Goal: Check status: Check status

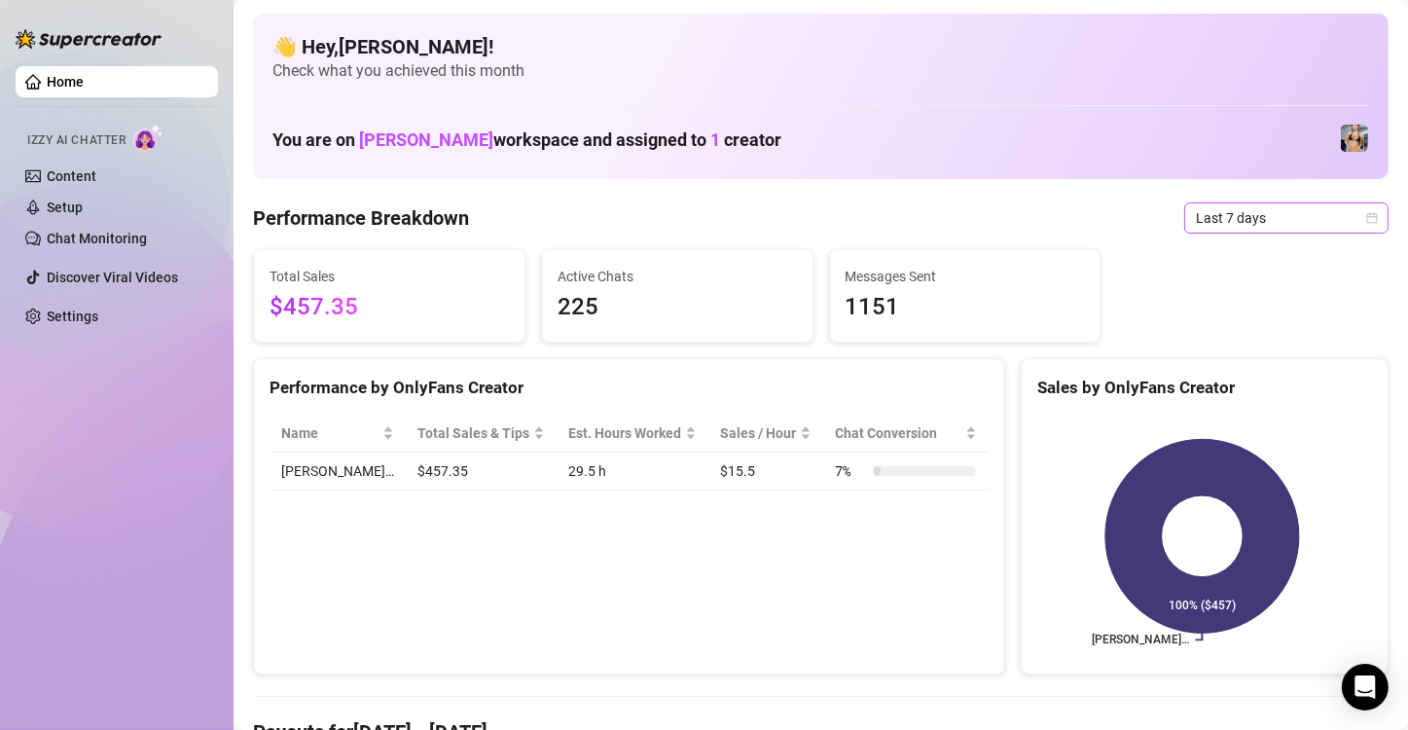
click at [1226, 216] on span "Last 7 days" at bounding box center [1286, 217] width 181 height 29
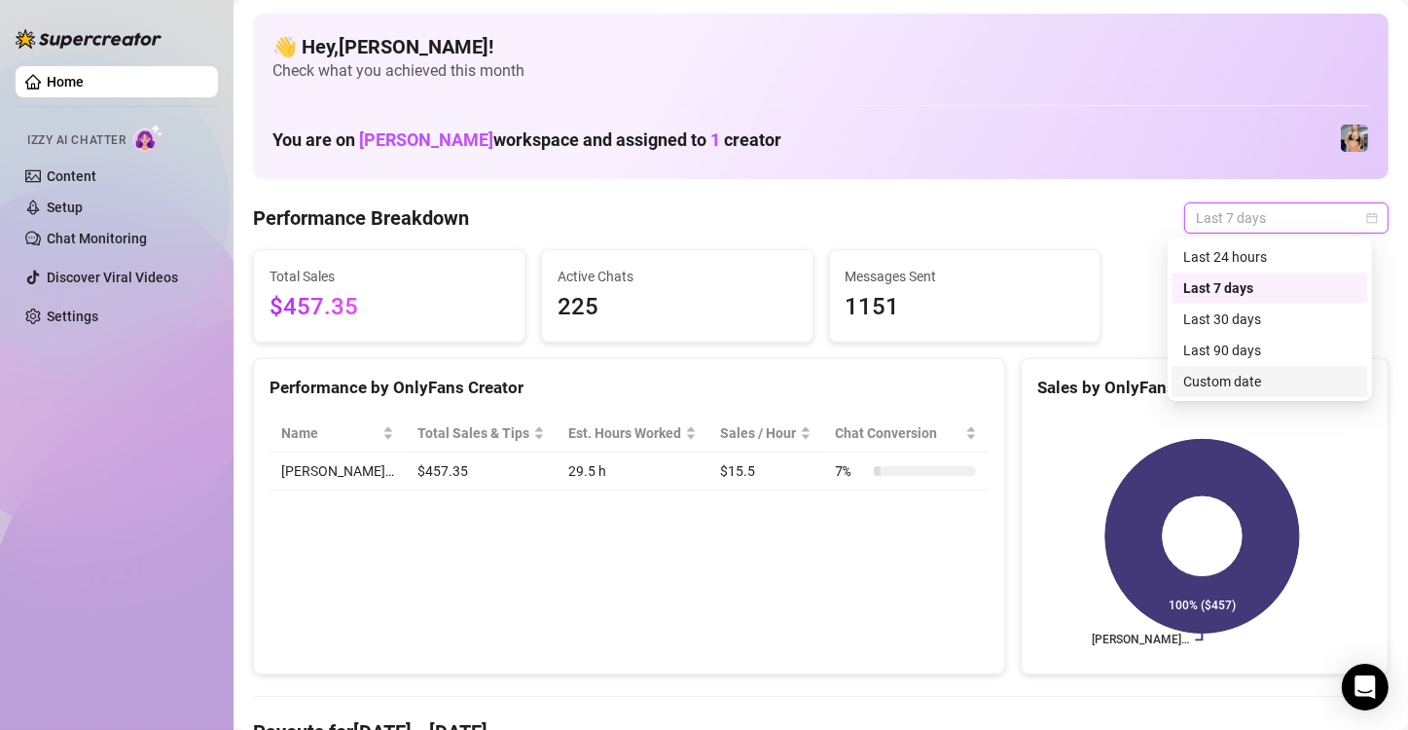
click at [1217, 380] on div "Custom date" at bounding box center [1269, 381] width 173 height 21
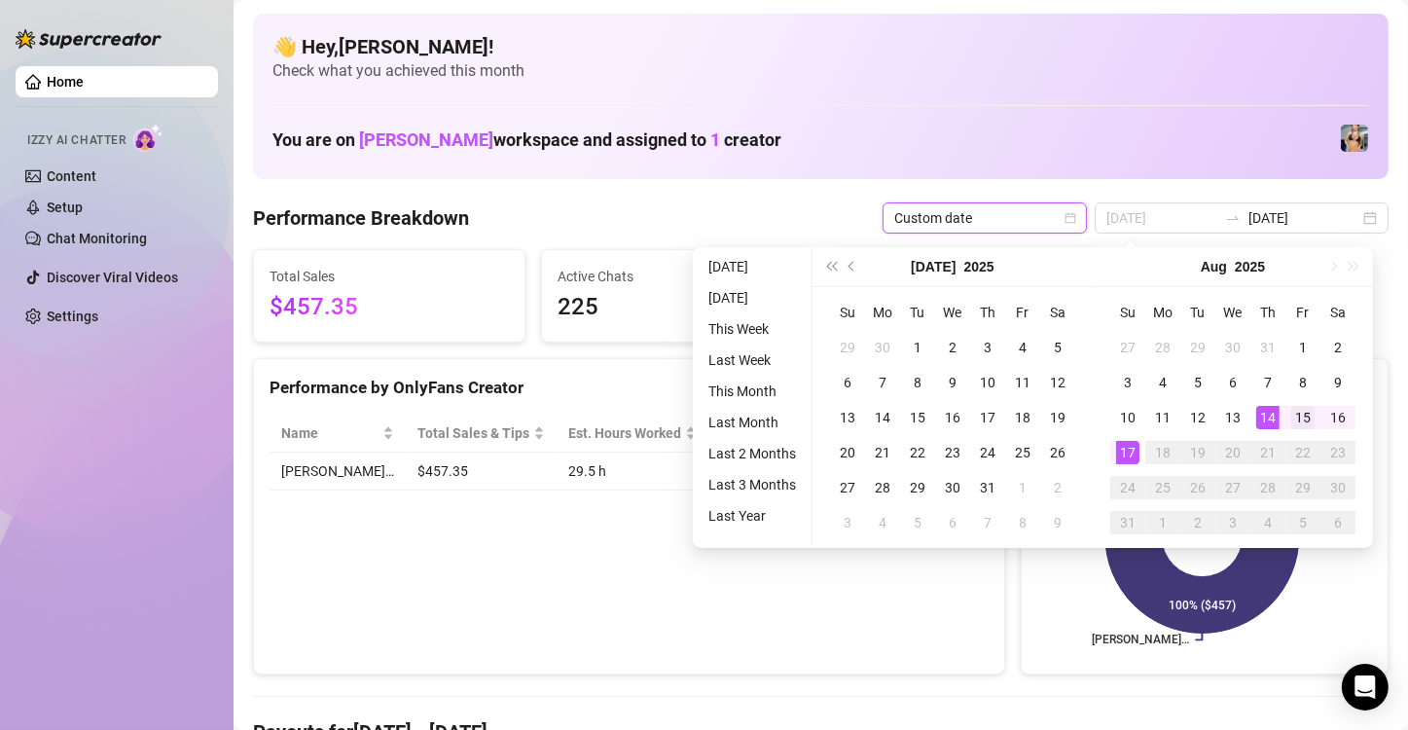
type input "[DATE]"
click at [1299, 417] on div "15" at bounding box center [1302, 417] width 23 height 23
click at [1131, 455] on div "17" at bounding box center [1127, 452] width 23 height 23
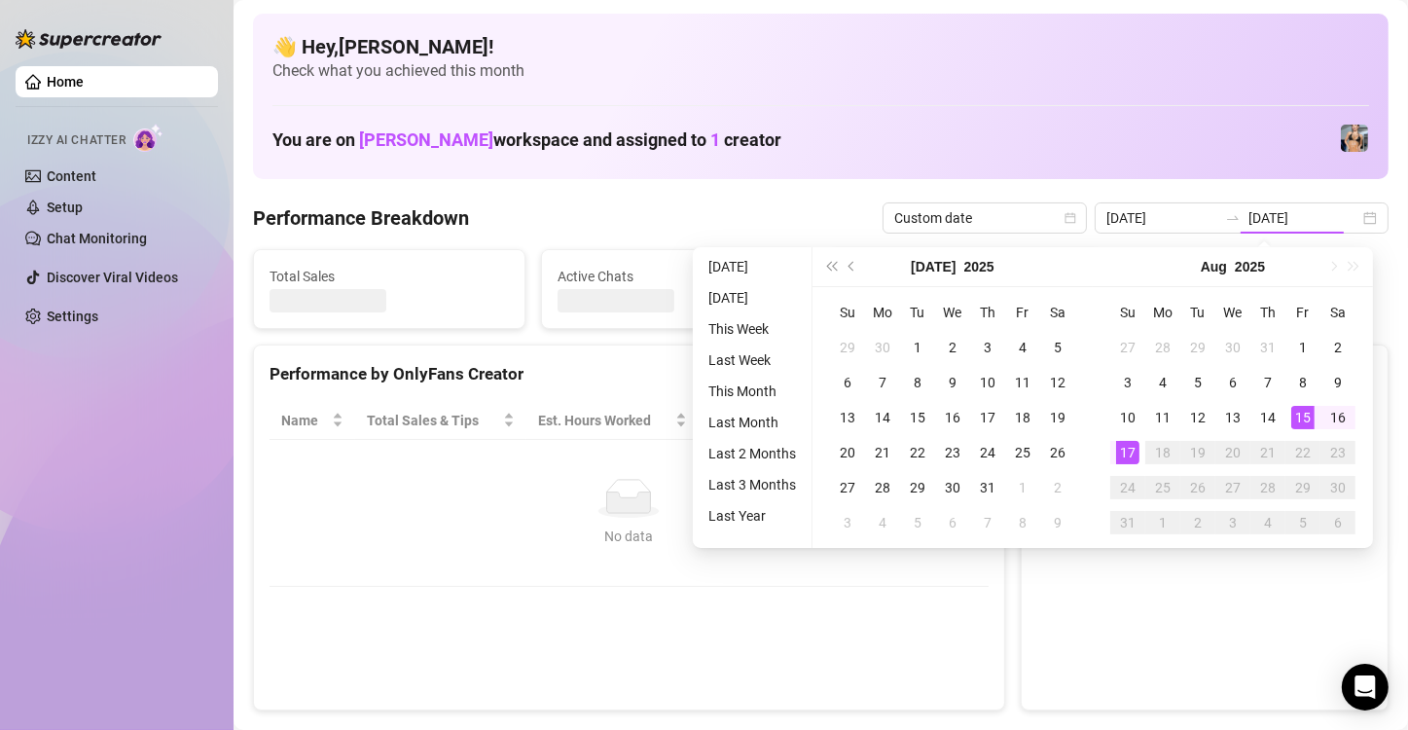
type input "[DATE]"
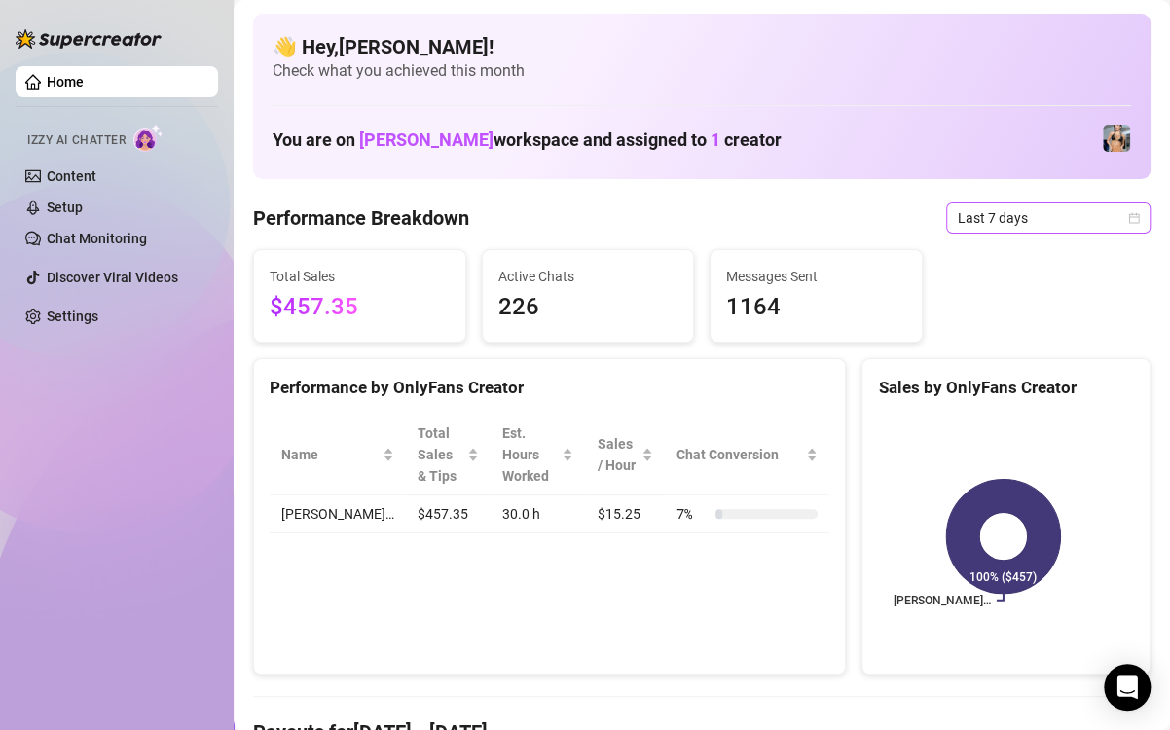
click at [989, 224] on span "Last 7 days" at bounding box center [1048, 217] width 181 height 29
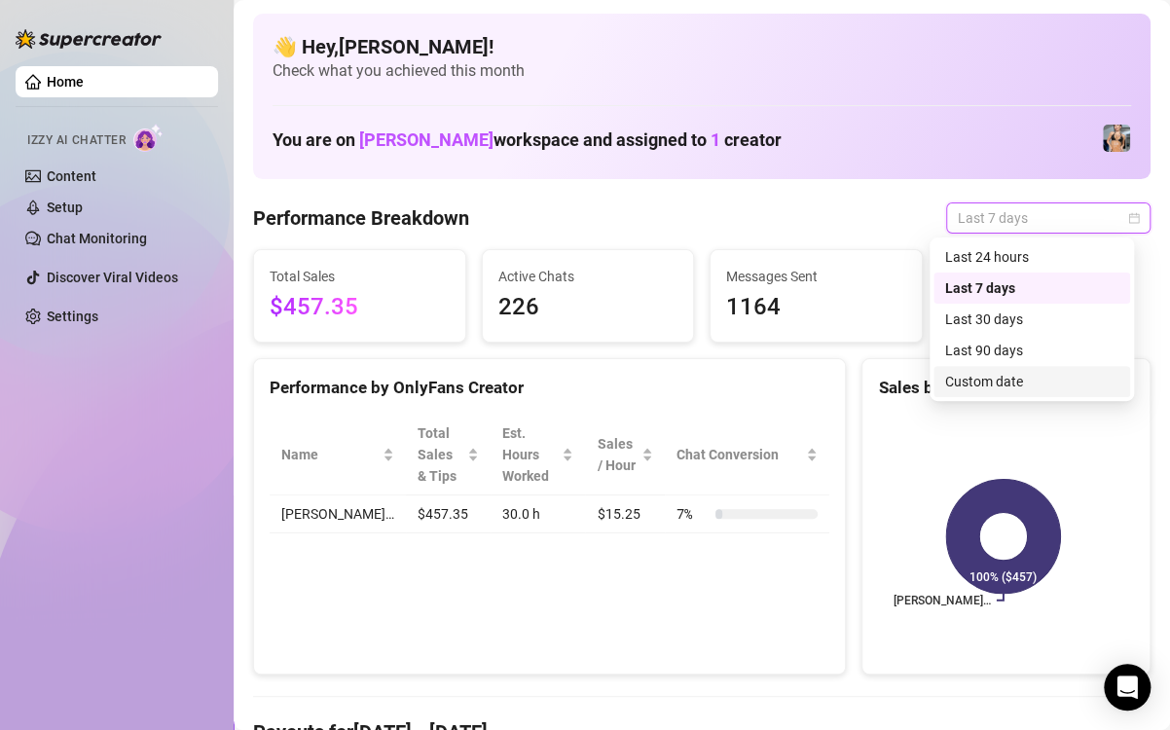
click at [960, 383] on div "Custom date" at bounding box center [1031, 381] width 173 height 21
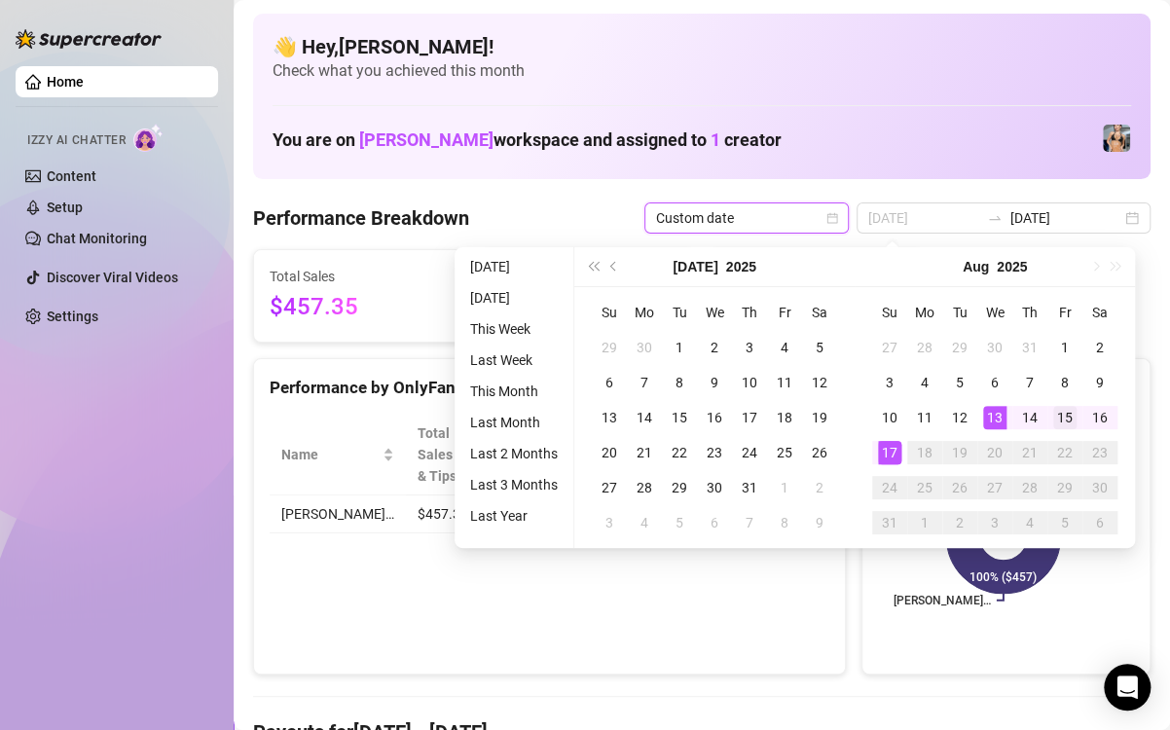
type input "[DATE]"
click at [1057, 425] on div "15" at bounding box center [1064, 417] width 23 height 23
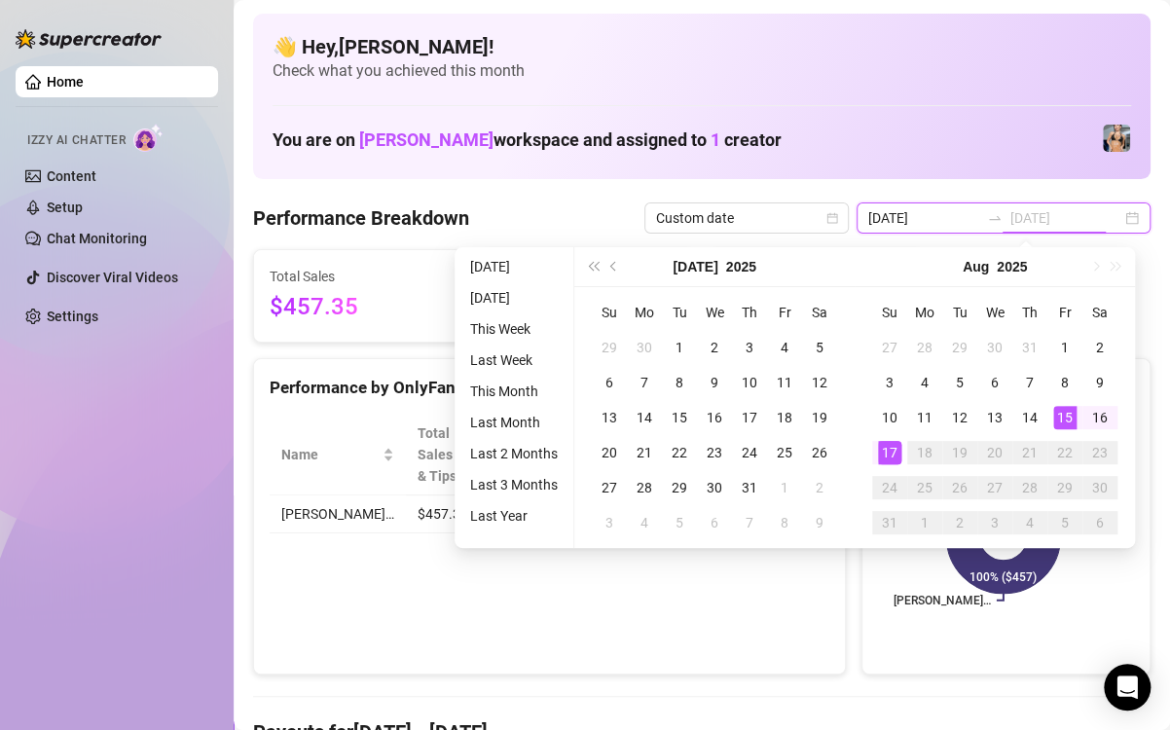
type input "[DATE]"
click at [886, 452] on div "17" at bounding box center [889, 452] width 23 height 23
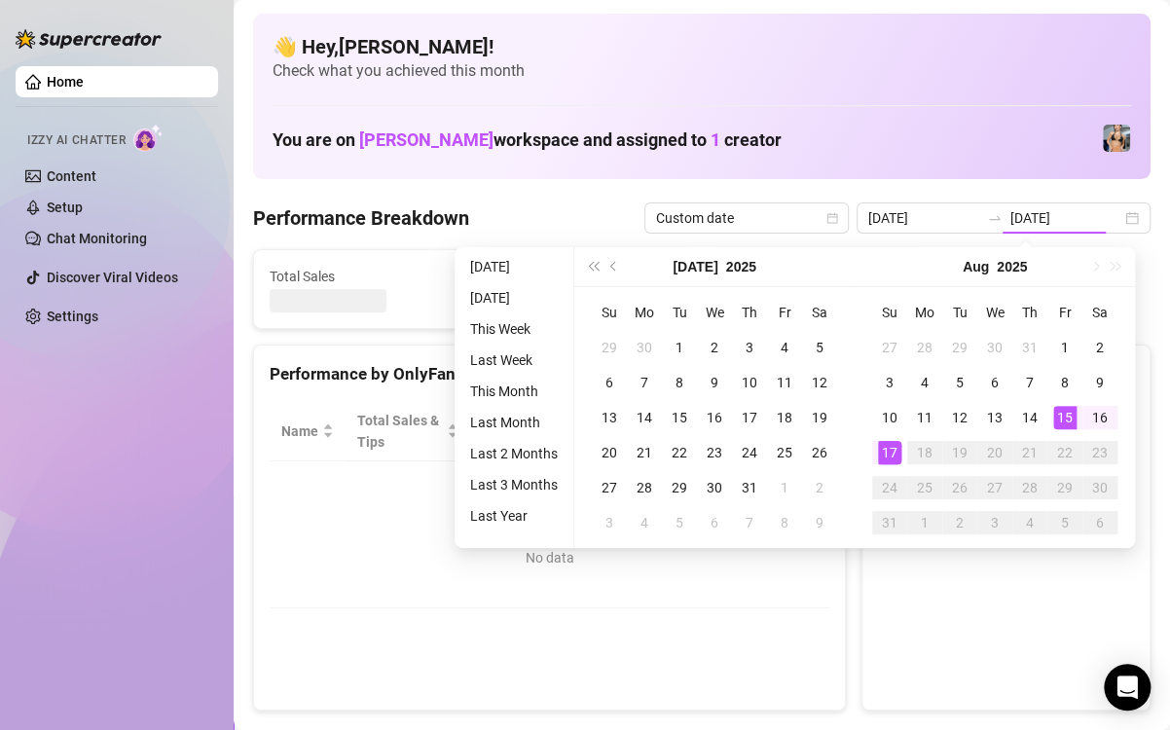
type input "[DATE]"
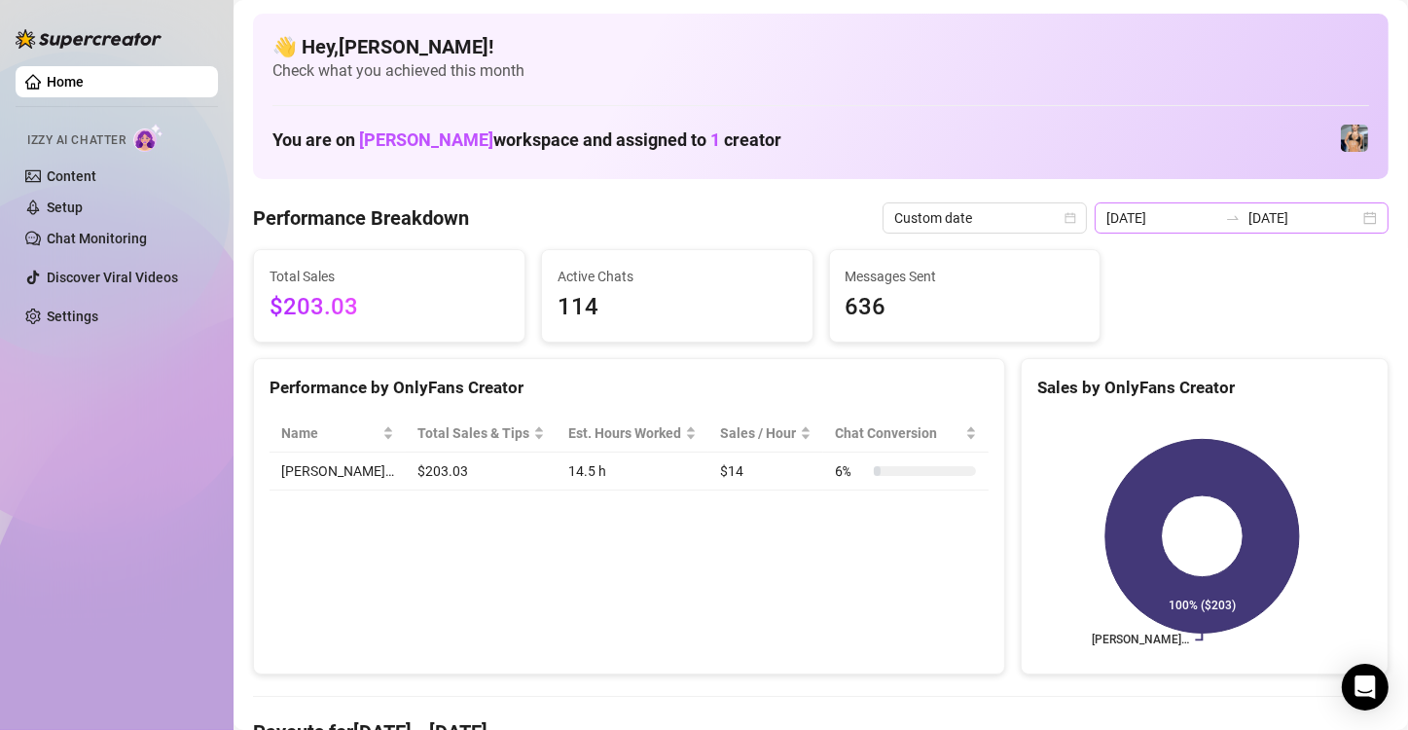
click at [1169, 218] on div "2025-08-15 2025-08-17" at bounding box center [1242, 217] width 294 height 31
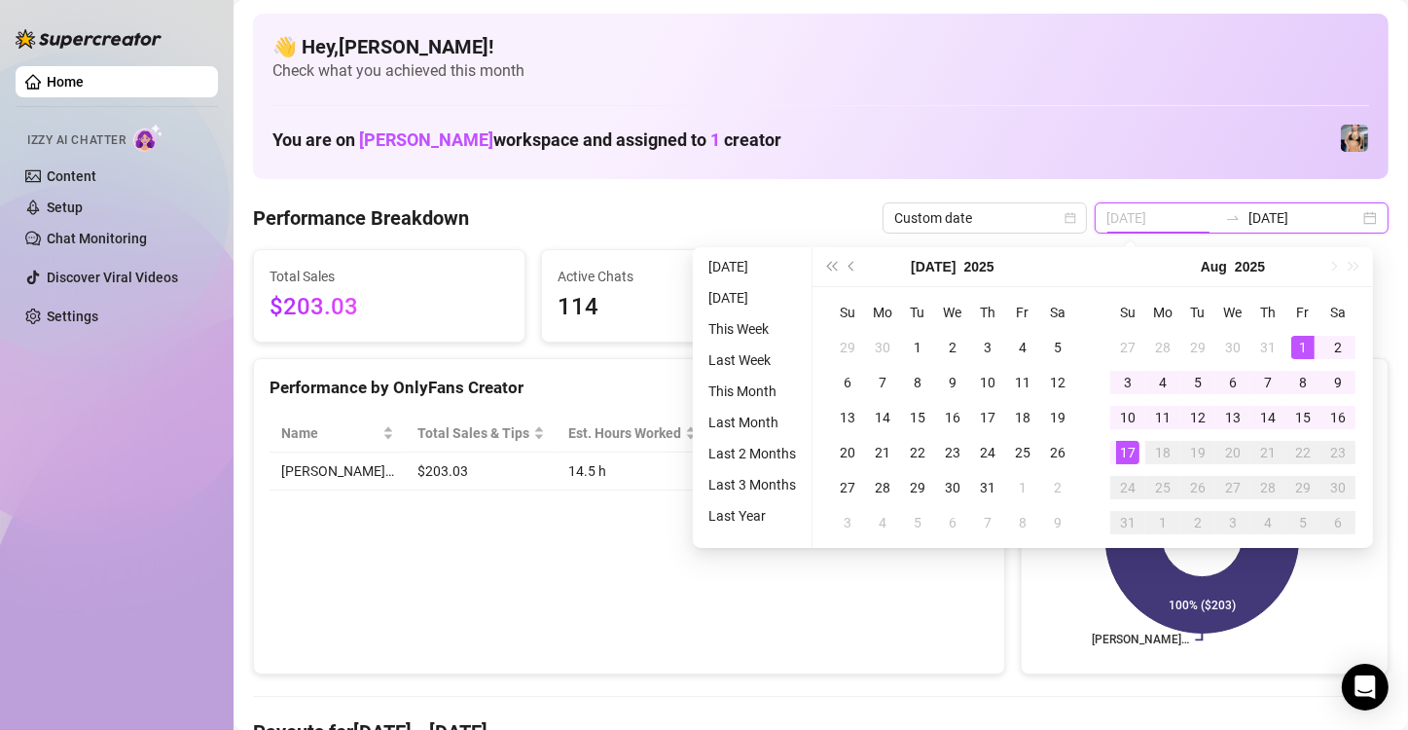
type input "2025-08-01"
click at [1169, 347] on div "1" at bounding box center [1302, 347] width 23 height 23
type input "[DATE]"
click at [1169, 416] on div "15" at bounding box center [1302, 417] width 23 height 23
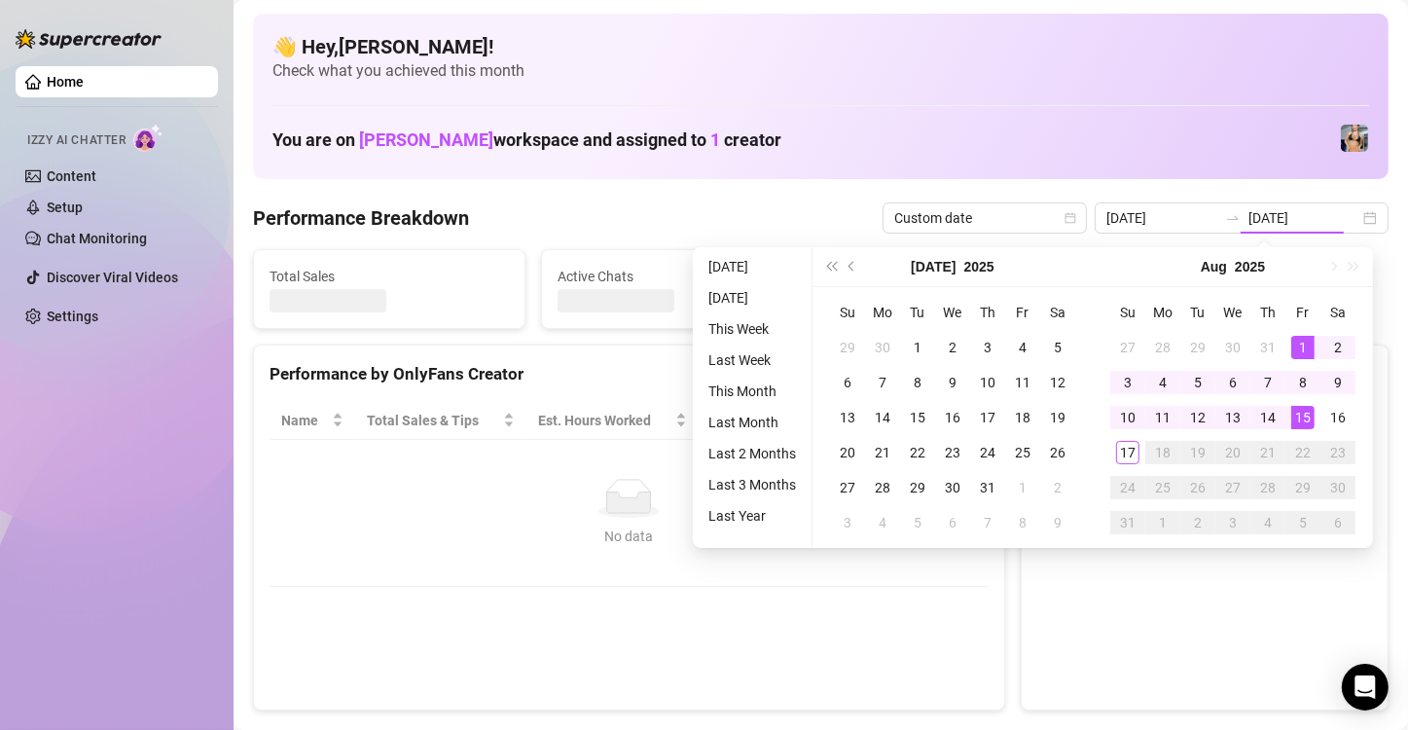
type input "2025-08-01"
type input "[DATE]"
